Goal: Check status: Check status

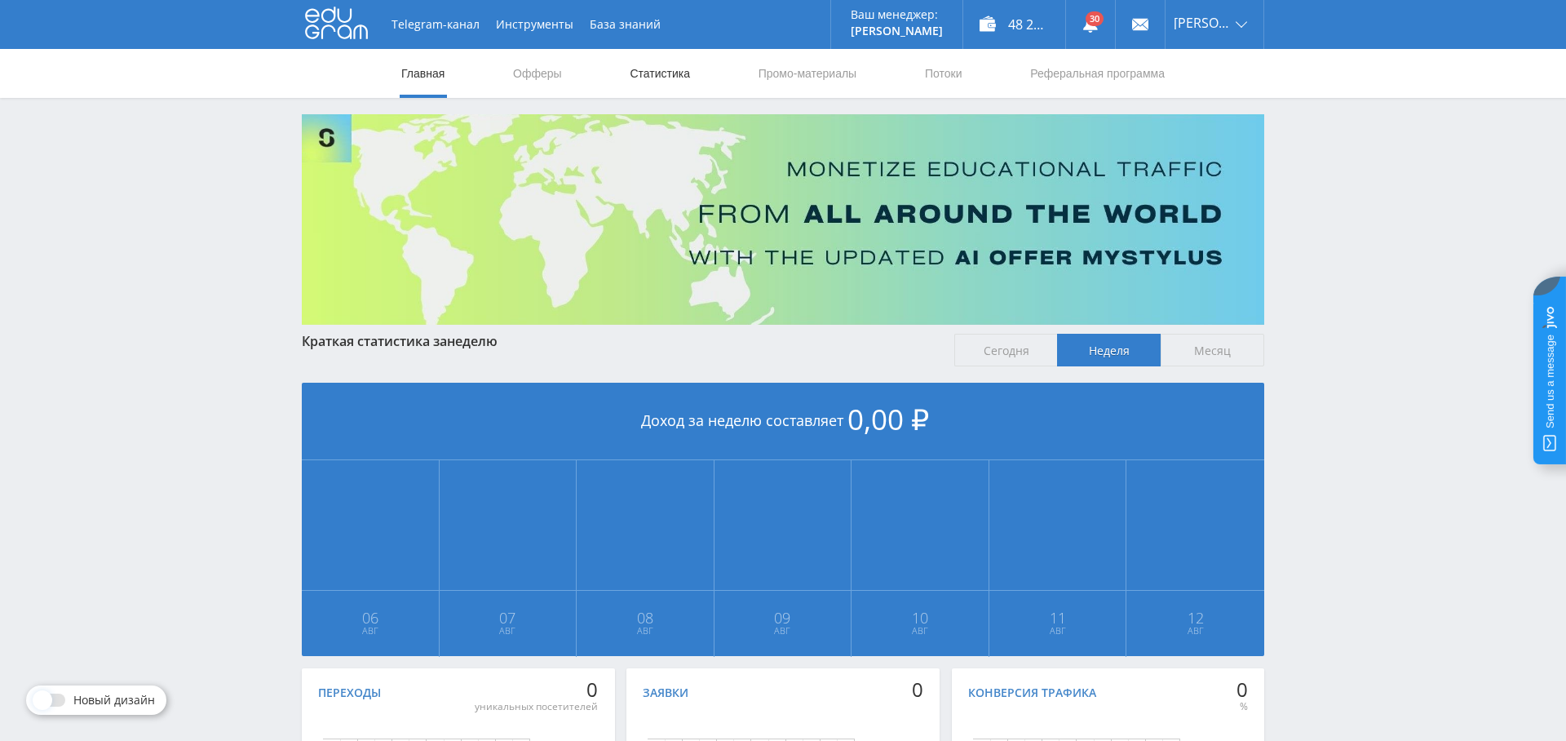
click at [636, 76] on link "Статистика" at bounding box center [660, 73] width 64 height 49
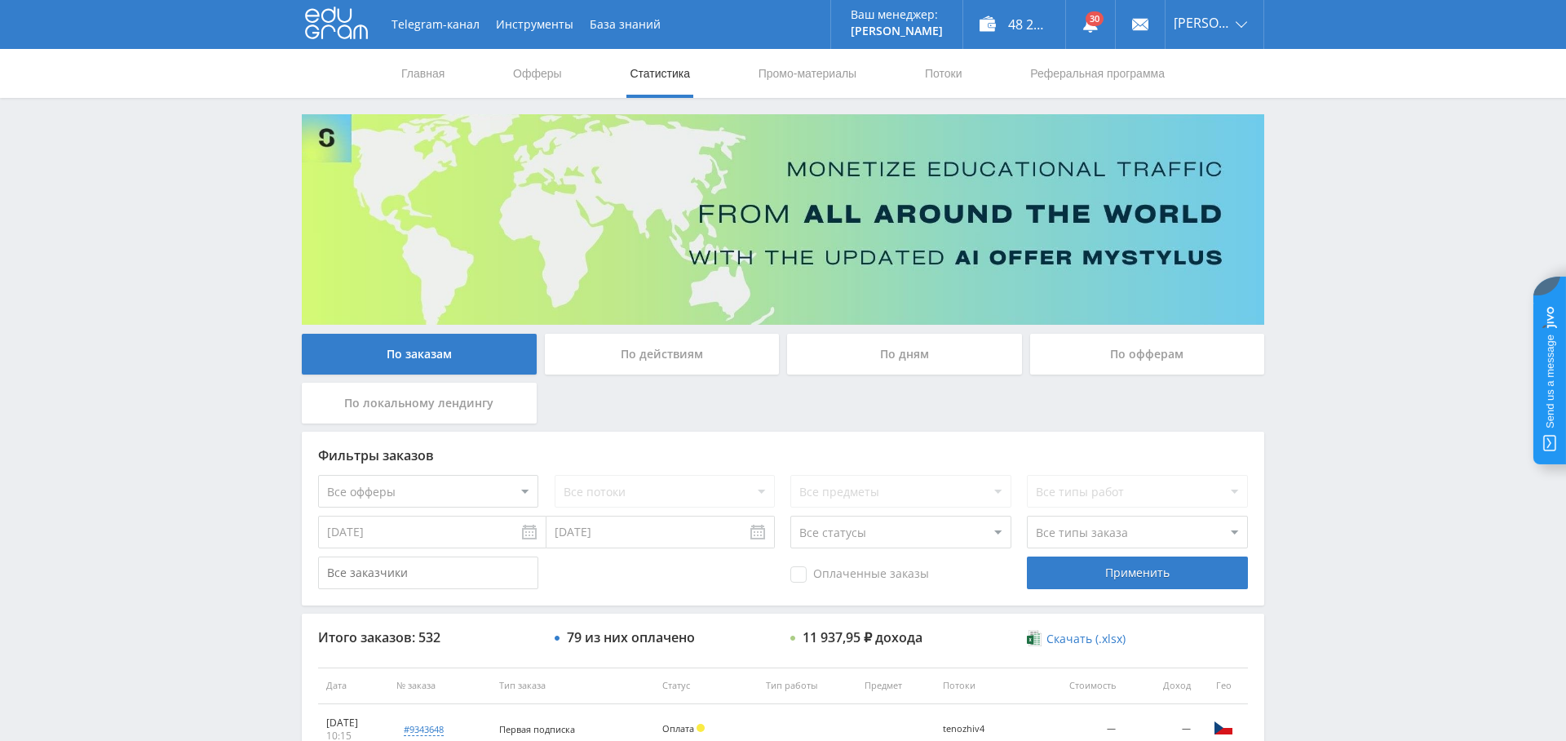
click at [457, 490] on select "Все офферы" at bounding box center [428, 491] width 220 height 33
click at [446, 494] on select "Все офферы MyStylus MyStylus - Revshare Кампус AI Studybay Автор24 Studybay Bra…" at bounding box center [428, 491] width 220 height 33
select select "339"
drag, startPoint x: 1177, startPoint y: 578, endPoint x: 1148, endPoint y: 579, distance: 29.4
click at [1177, 578] on div "Применить" at bounding box center [1137, 572] width 220 height 33
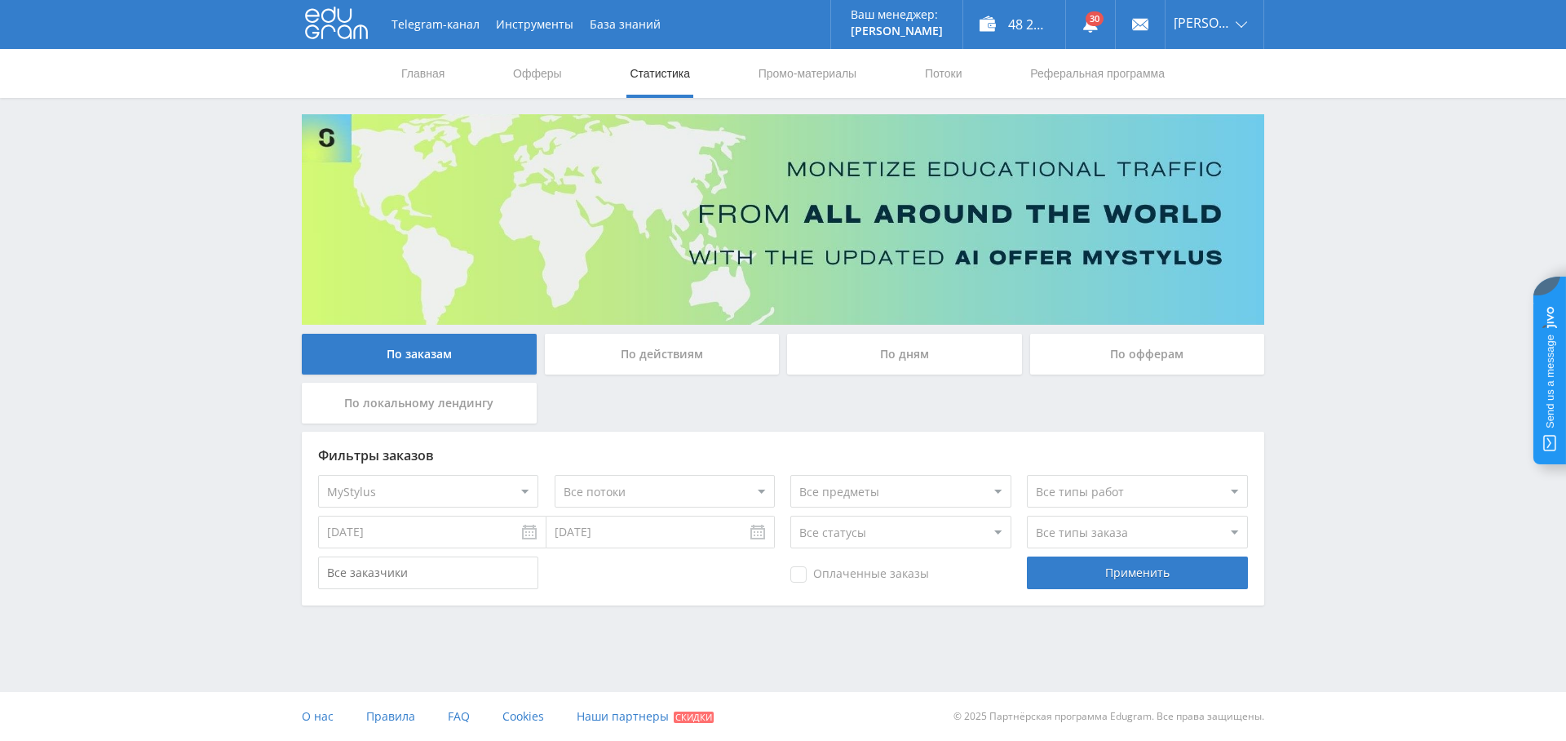
click at [467, 490] on select "Все офферы MyStylus MyStylus - Revshare Кампус AI Studybay Автор24 Studybay Bra…" at bounding box center [428, 491] width 220 height 33
select select "376"
click at [1141, 580] on div "Применить" at bounding box center [1137, 572] width 220 height 33
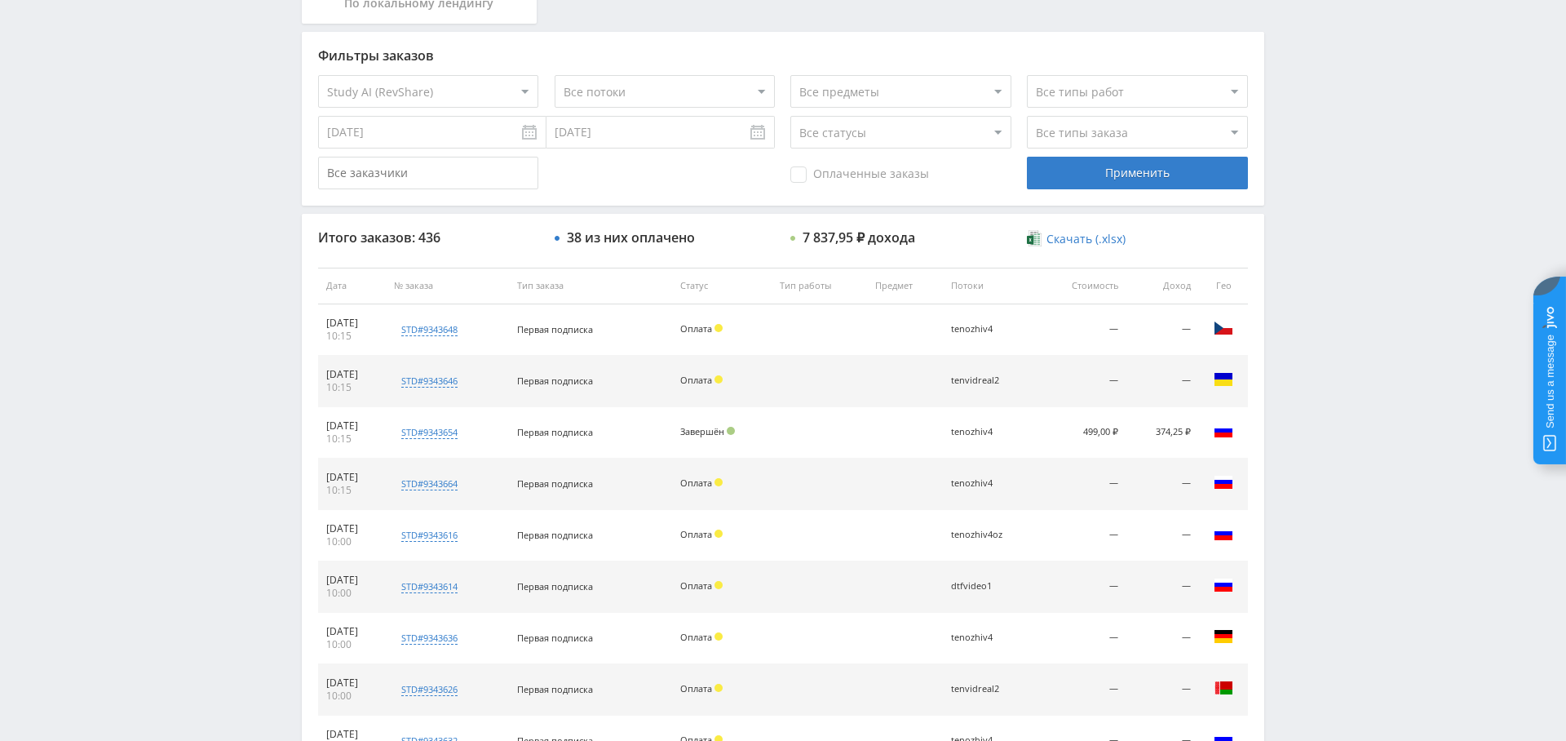
scroll to position [625, 0]
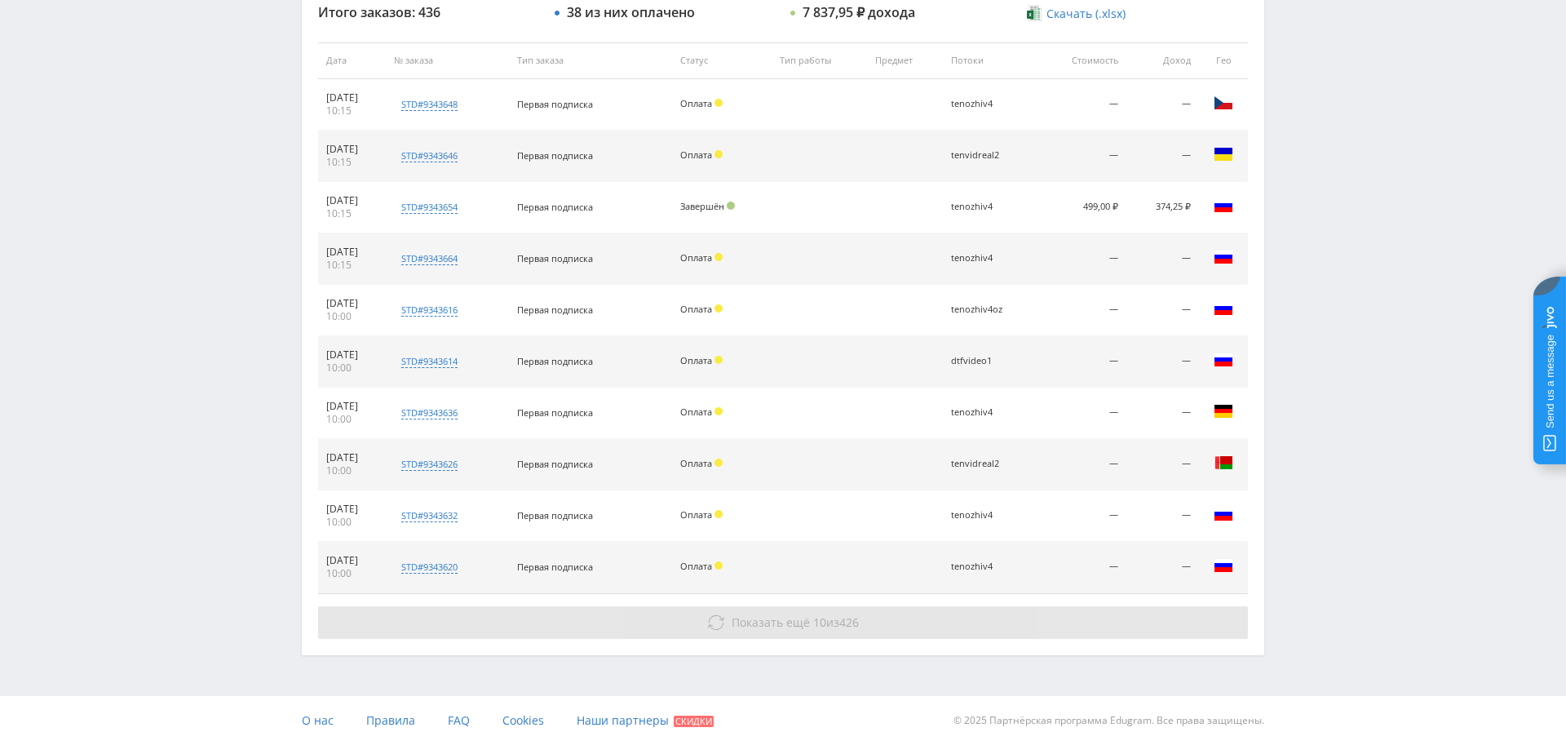
click at [808, 626] on button "Показать ещё 10 из 426" at bounding box center [783, 622] width 930 height 33
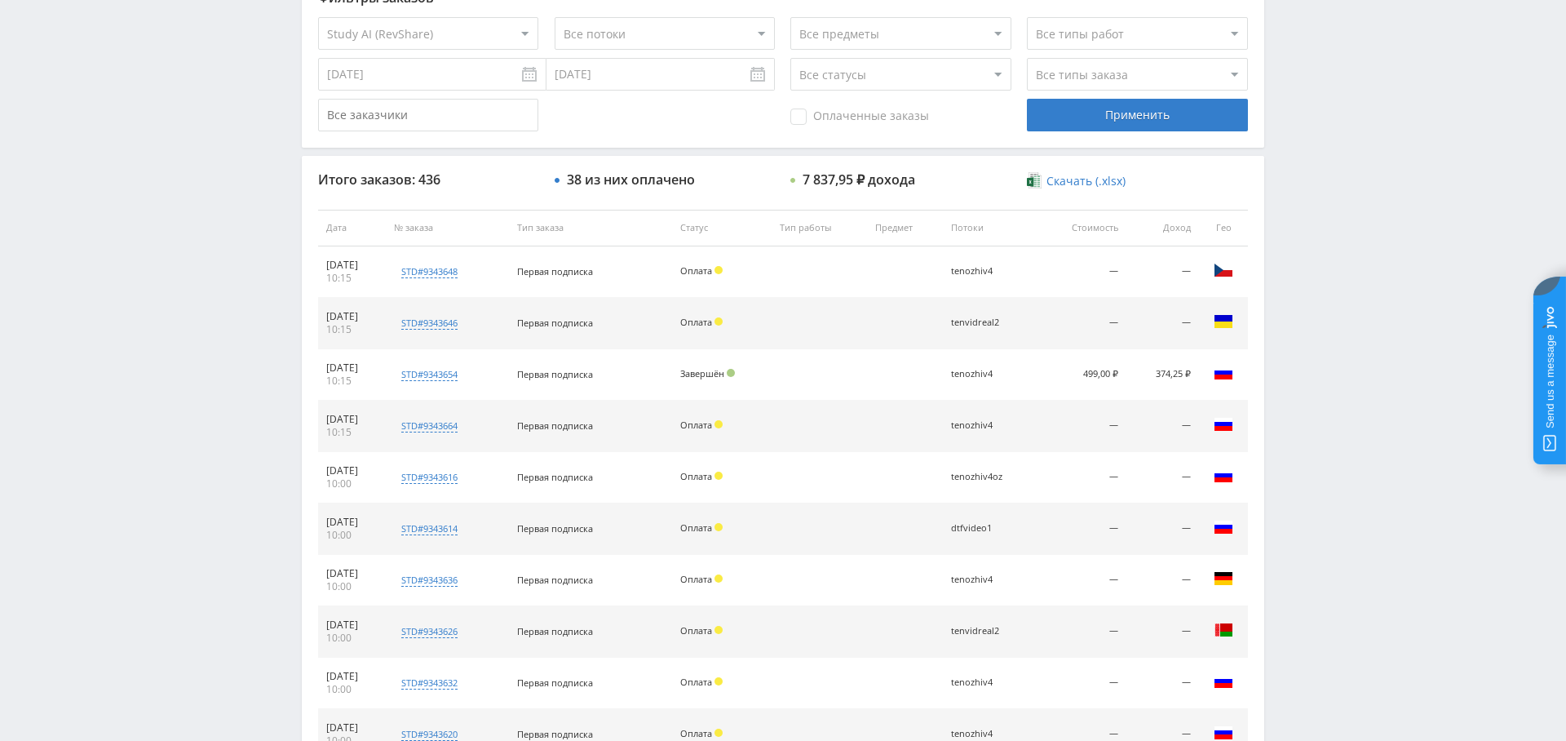
scroll to position [0, 0]
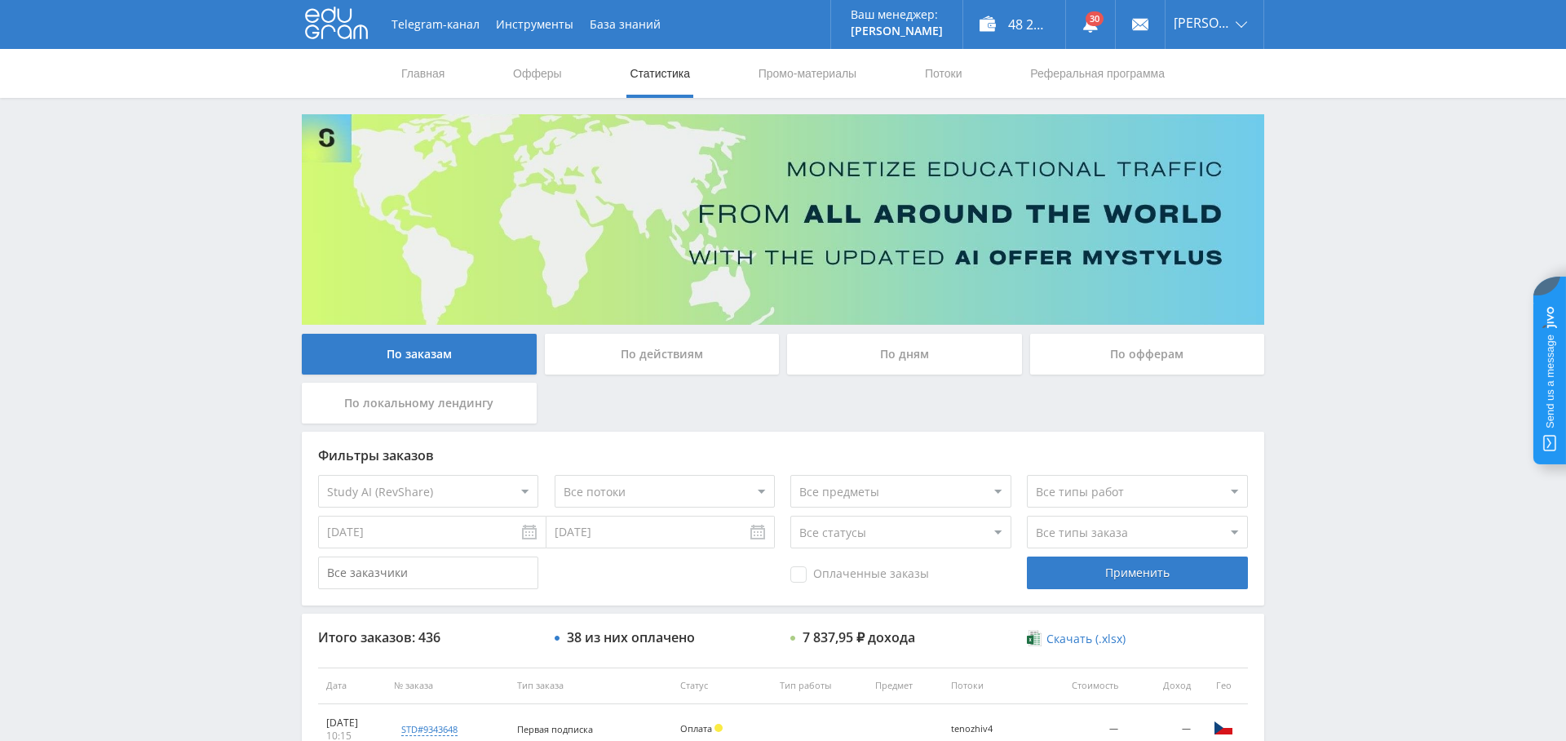
drag, startPoint x: 831, startPoint y: 565, endPoint x: 1065, endPoint y: 591, distance: 235.7
click at [830, 565] on div "Оплаченные заказы" at bounding box center [901, 572] width 220 height 33
click at [1134, 589] on div "Фильтры заказов Все офферы MyStylus MyStylus - Revshare Кампус AI Studybay Авто…" at bounding box center [783, 519] width 963 height 174
drag, startPoint x: 872, startPoint y: 586, endPoint x: 826, endPoint y: 570, distance: 49.0
click at [871, 586] on div "Оплаченные заказы" at bounding box center [901, 572] width 220 height 33
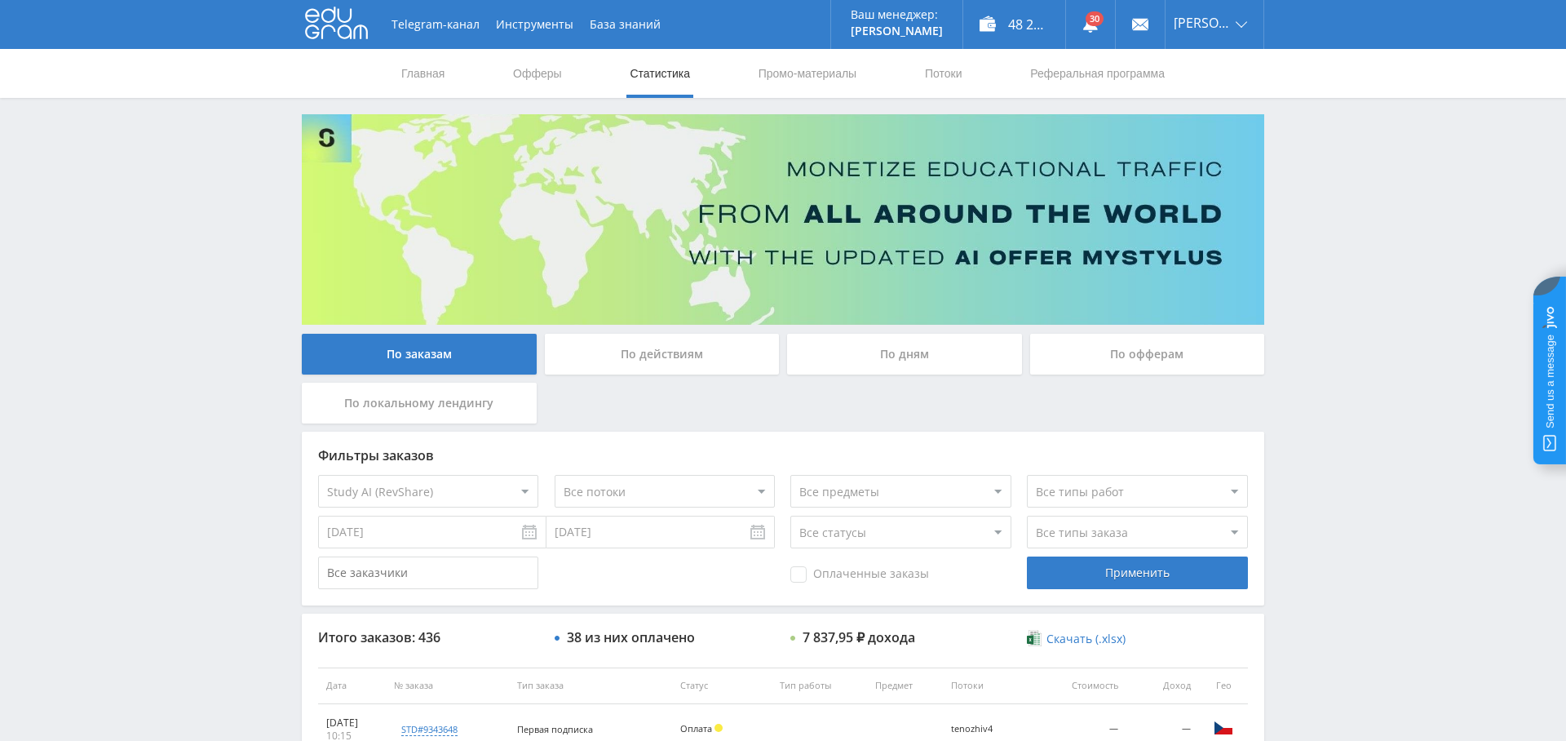
drag, startPoint x: 825, startPoint y: 570, endPoint x: 890, endPoint y: 575, distance: 65.4
click at [824, 570] on span "Оплаченные заказы" at bounding box center [860, 574] width 139 height 16
click at [0, 0] on input "Оплаченные заказы" at bounding box center [0, 0] width 0 height 0
click at [1040, 582] on div "Применить" at bounding box center [1137, 572] width 220 height 33
click at [911, 349] on div "По дням" at bounding box center [904, 354] width 235 height 41
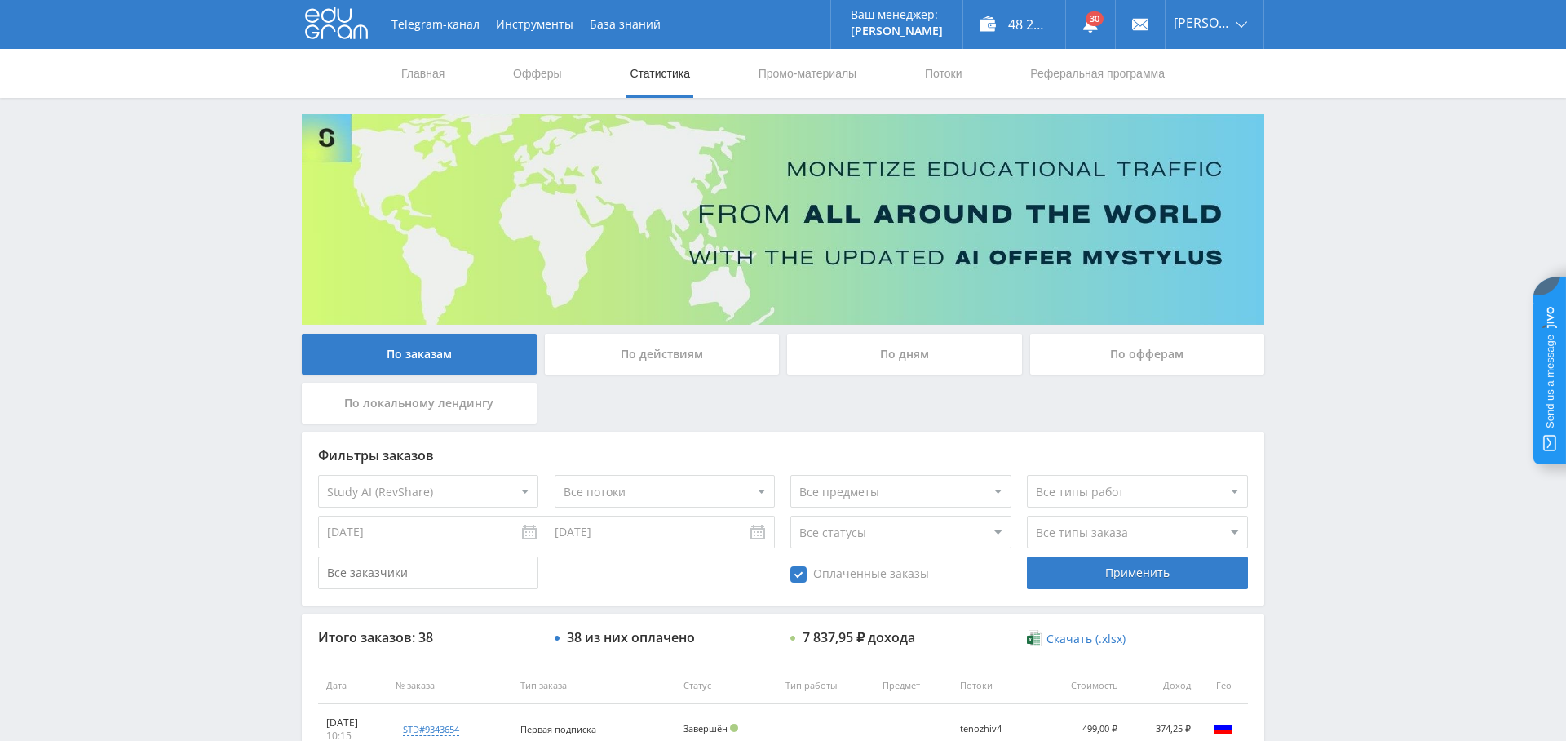
click at [0, 0] on input "По дням" at bounding box center [0, 0] width 0 height 0
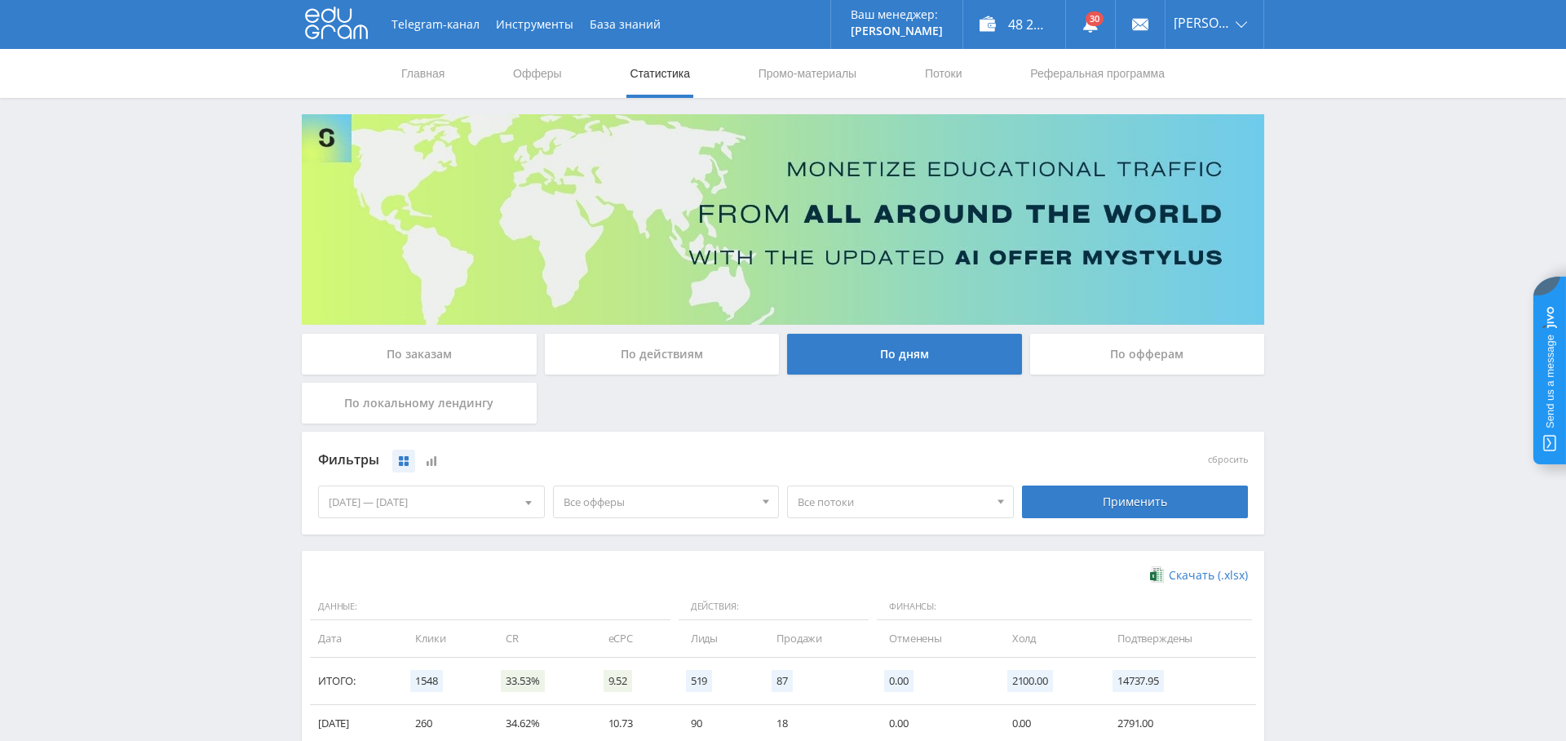
click at [560, 489] on div "Все офферы" at bounding box center [654, 501] width 201 height 31
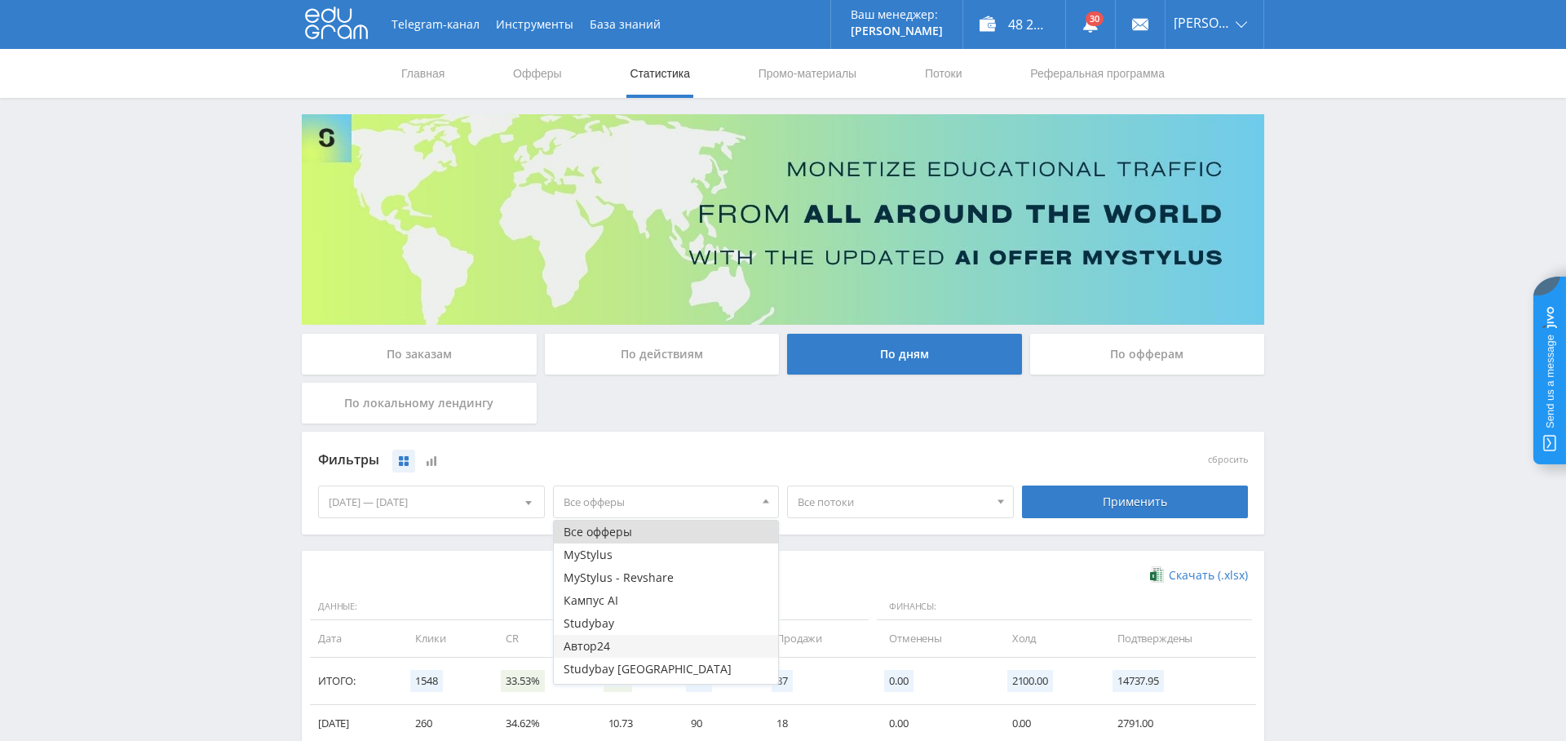
scroll to position [20, 0]
click at [645, 669] on button "Study AI (RevShare)" at bounding box center [666, 672] width 225 height 23
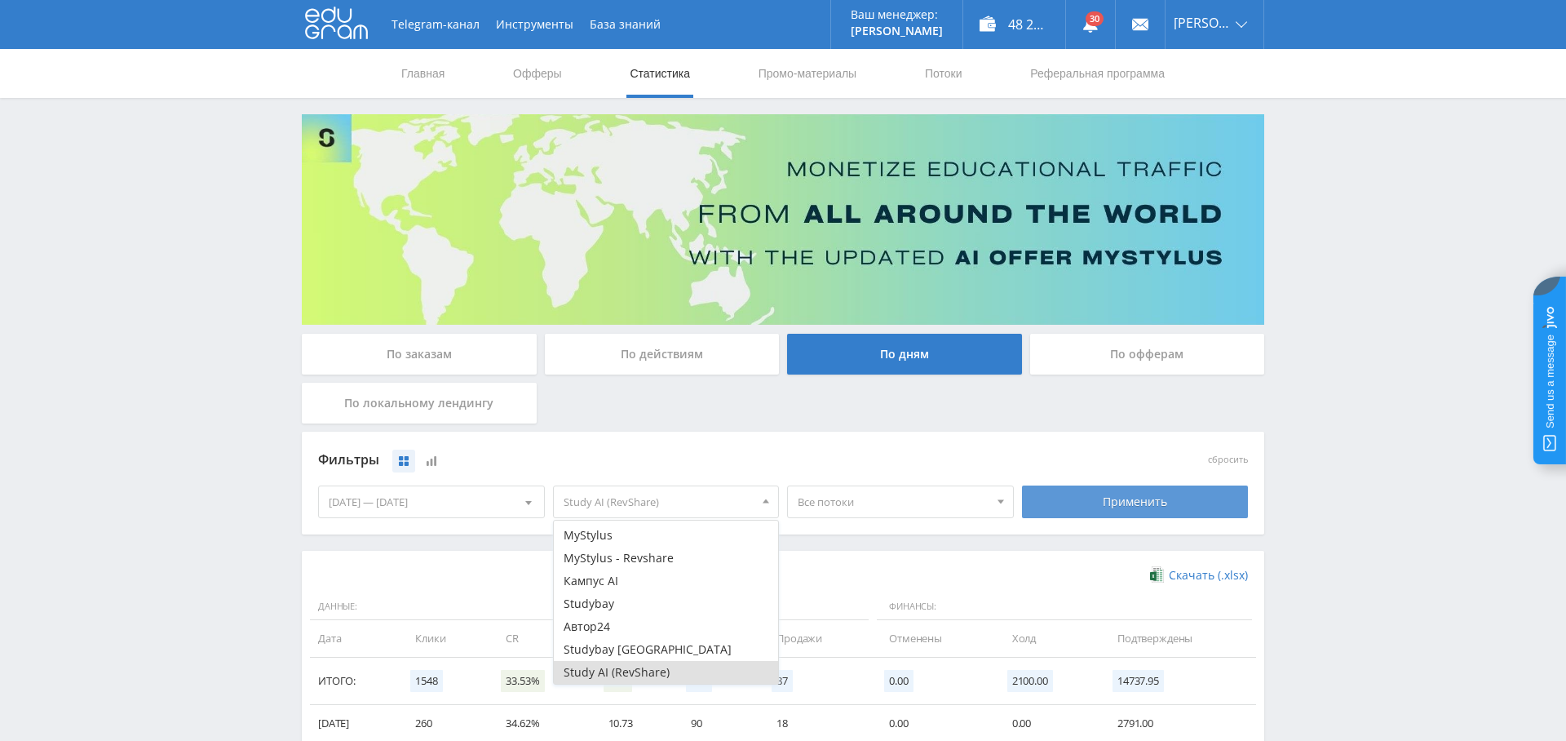
click at [1110, 510] on div "Применить" at bounding box center [1135, 501] width 227 height 33
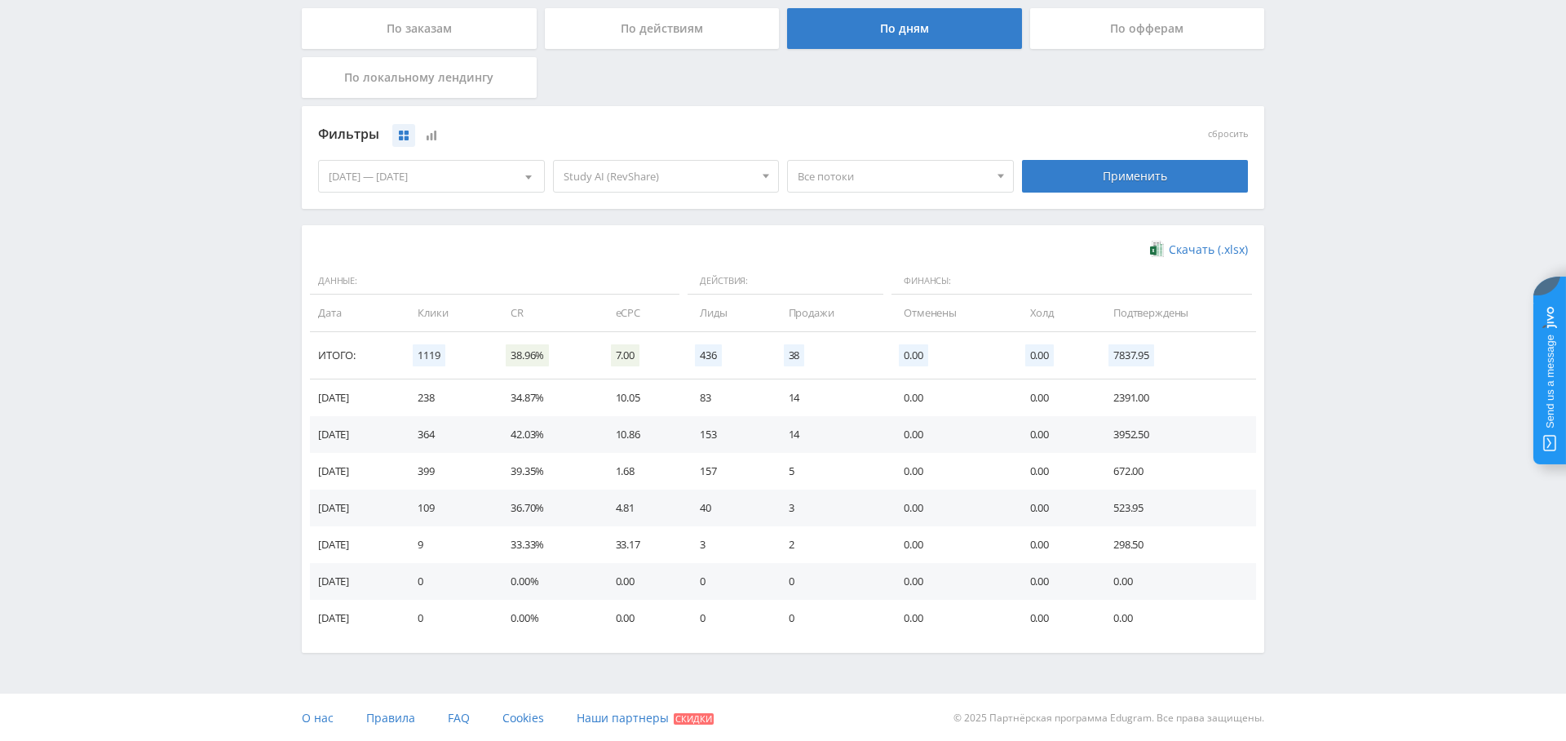
scroll to position [0, 0]
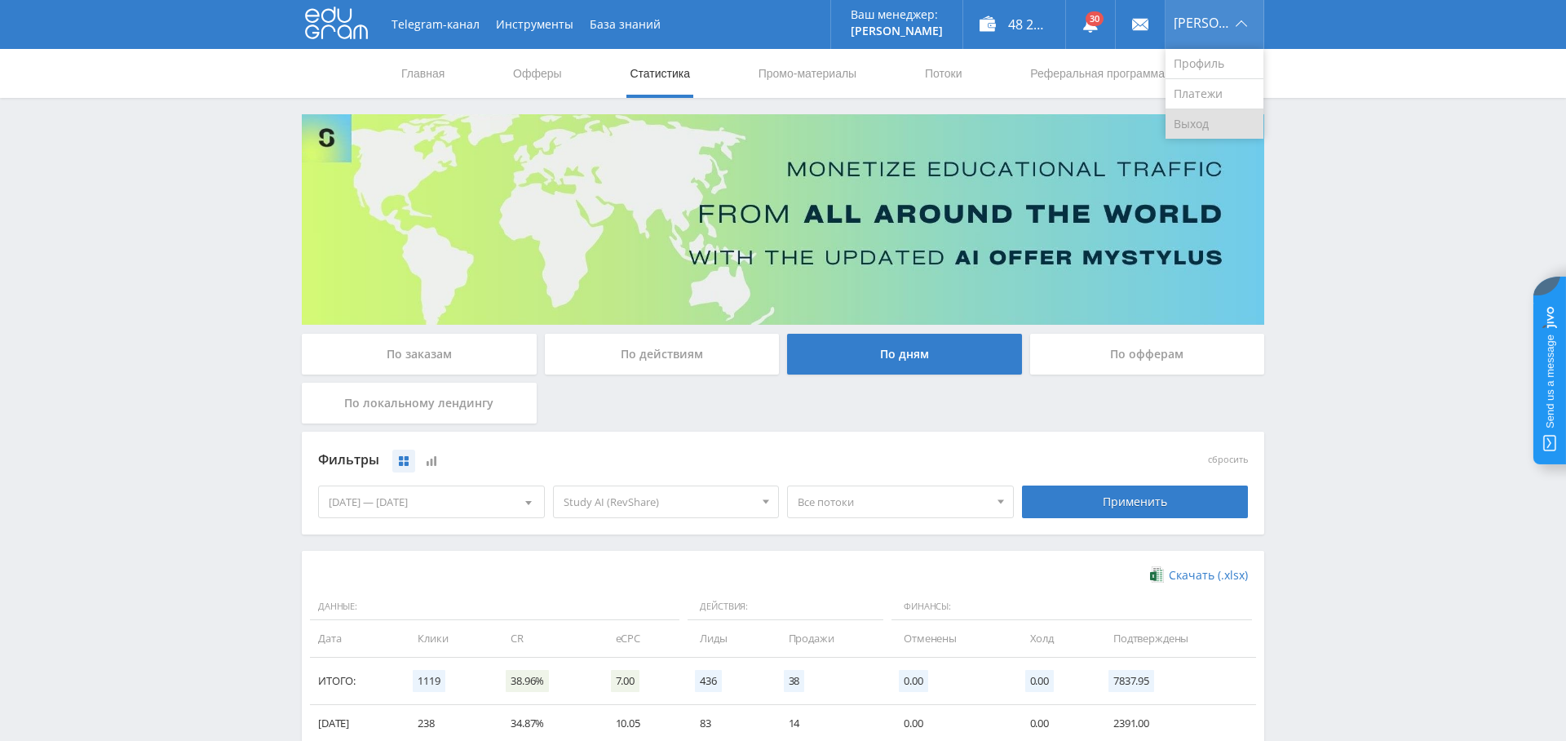
click at [1203, 131] on link "Выход" at bounding box center [1215, 123] width 98 height 29
